Goal: Task Accomplishment & Management: Use online tool/utility

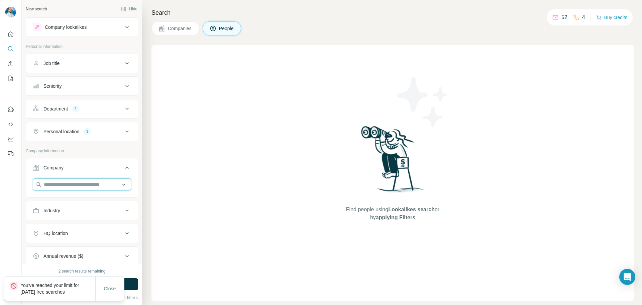
click at [77, 185] on input "text" at bounding box center [82, 184] width 98 height 12
paste input "**********"
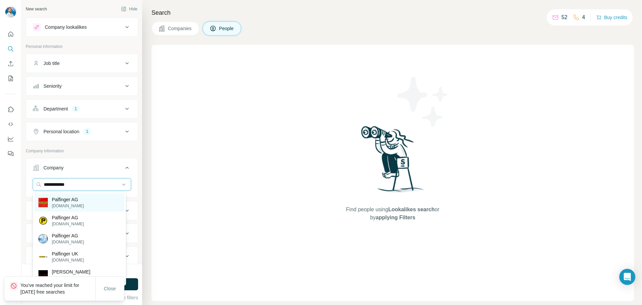
type input "**********"
click at [88, 199] on div "Palfinger AG palfinger.com" at bounding box center [79, 202] width 90 height 18
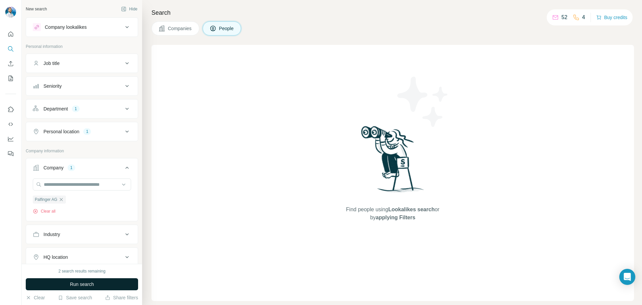
click at [80, 286] on span "Run search" at bounding box center [82, 284] width 24 height 7
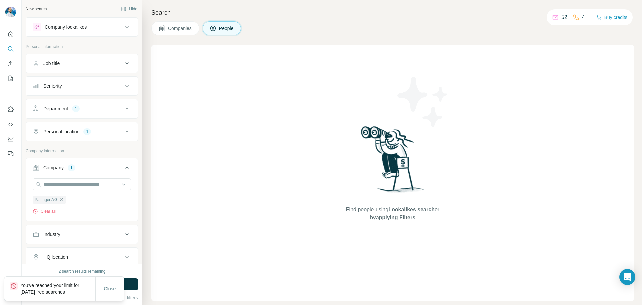
click at [125, 108] on icon at bounding box center [126, 109] width 3 height 2
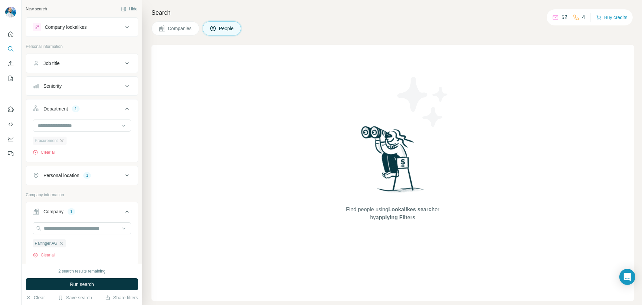
click at [64, 141] on icon "button" at bounding box center [61, 140] width 5 height 5
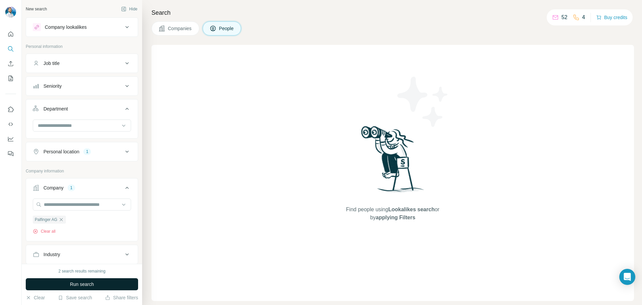
click at [110, 285] on button "Run search" at bounding box center [82, 284] width 112 height 12
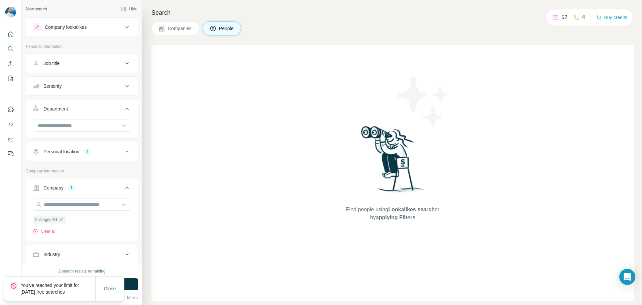
click at [123, 149] on icon at bounding box center [127, 152] width 8 height 8
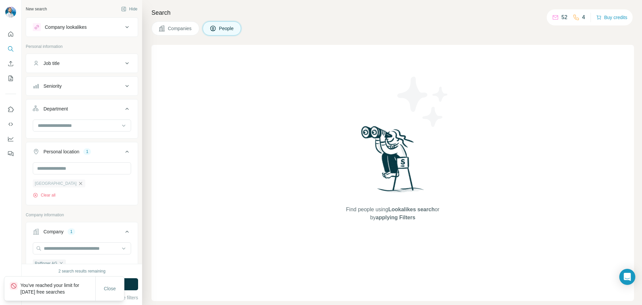
click at [79, 184] on icon "button" at bounding box center [80, 183] width 3 height 3
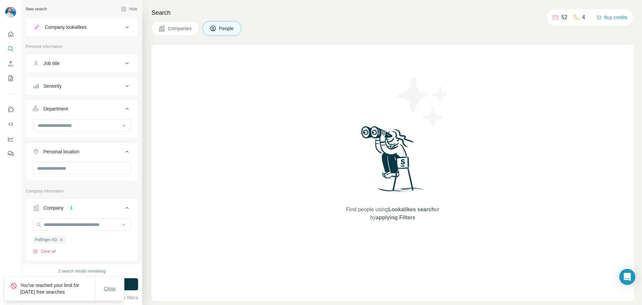
click at [107, 283] on button "Close" at bounding box center [109, 288] width 21 height 12
click at [114, 282] on button "Run search" at bounding box center [82, 284] width 112 height 12
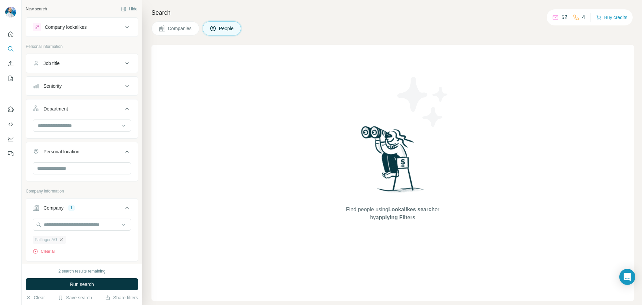
click at [64, 239] on icon "button" at bounding box center [61, 239] width 5 height 5
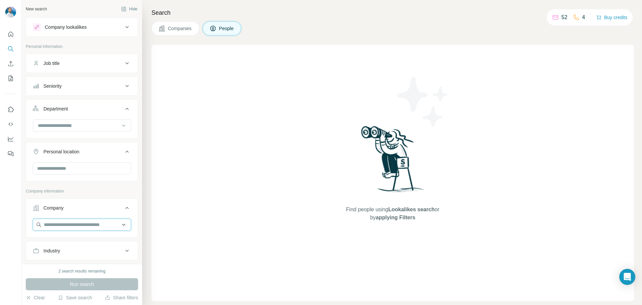
click at [65, 226] on input "text" at bounding box center [82, 225] width 98 height 12
type input "**********"
click at [86, 241] on p "Hoppe Marine GmbH" at bounding box center [86, 242] width 69 height 13
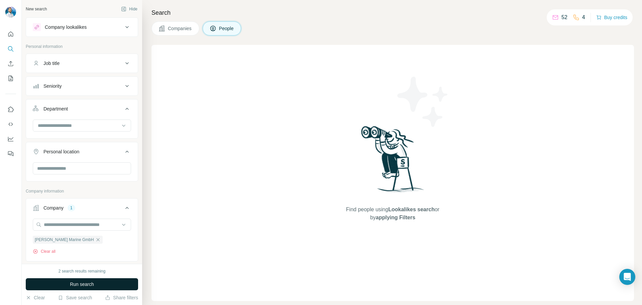
click at [86, 281] on span "Run search" at bounding box center [82, 284] width 24 height 7
click at [77, 285] on span "Run search" at bounding box center [82, 284] width 24 height 7
click at [186, 28] on span "Companies" at bounding box center [180, 28] width 24 height 7
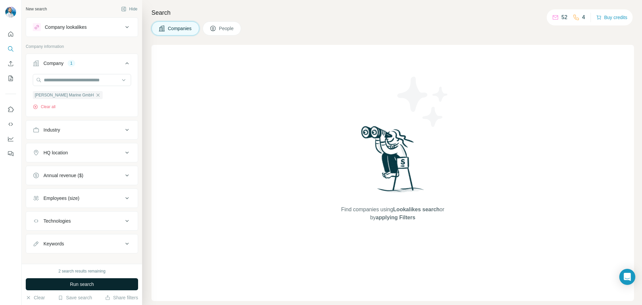
click at [96, 282] on button "Run search" at bounding box center [82, 284] width 112 height 12
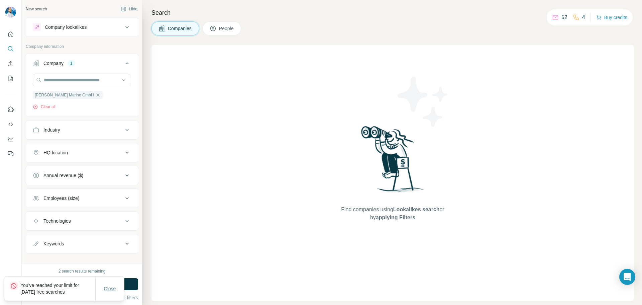
click at [112, 288] on span "Close" at bounding box center [110, 288] width 12 height 7
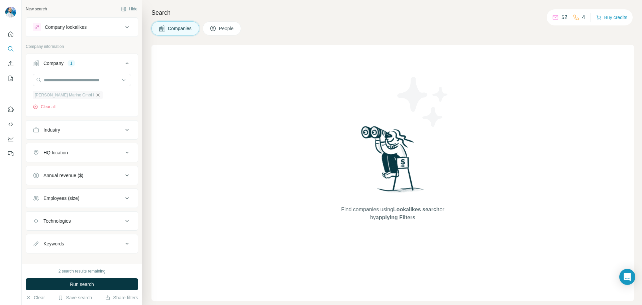
click at [95, 94] on icon "button" at bounding box center [97, 94] width 5 height 5
